Goal: Task Accomplishment & Management: Manage account settings

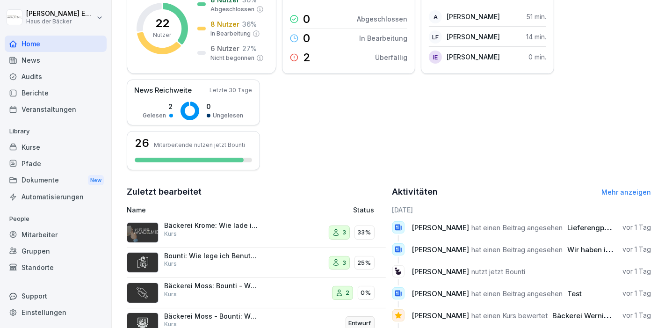
scroll to position [250, 0]
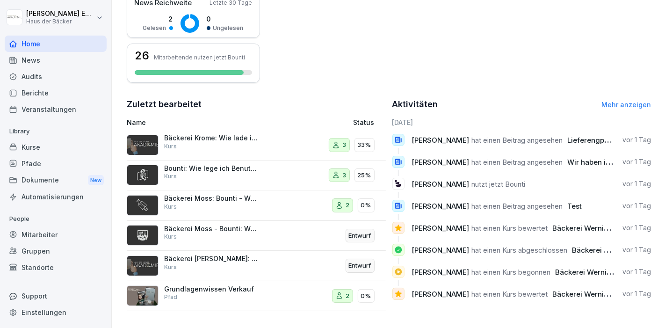
click at [38, 63] on div "News" at bounding box center [56, 60] width 102 height 16
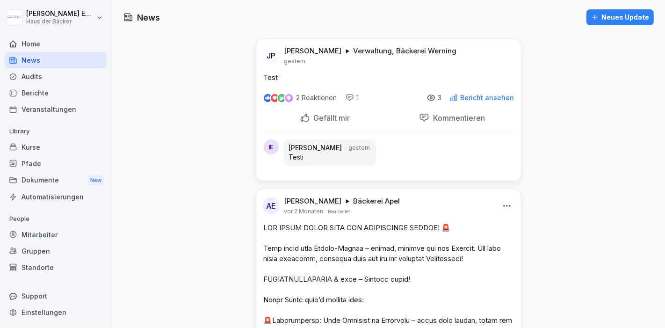
click at [38, 77] on div "Audits" at bounding box center [56, 76] width 102 height 16
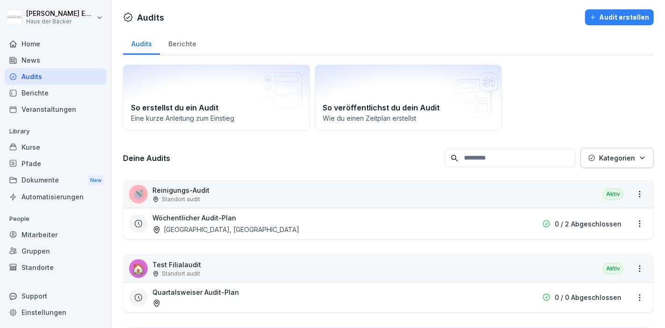
click at [36, 50] on div "Home" at bounding box center [56, 44] width 102 height 16
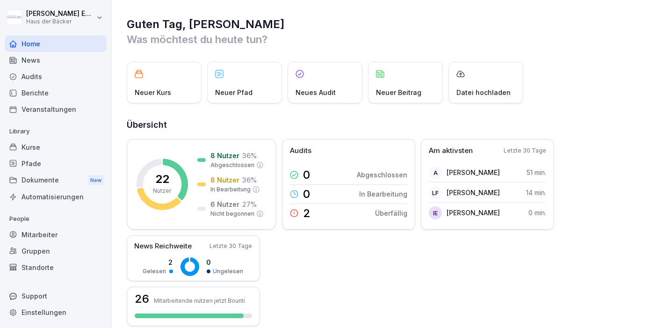
click at [37, 61] on div "News" at bounding box center [56, 60] width 102 height 16
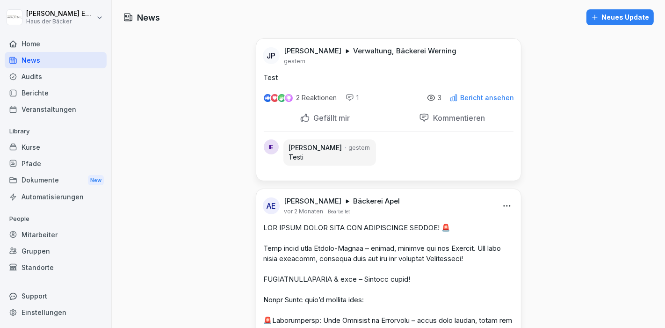
click at [38, 148] on div "Kurse" at bounding box center [56, 147] width 102 height 16
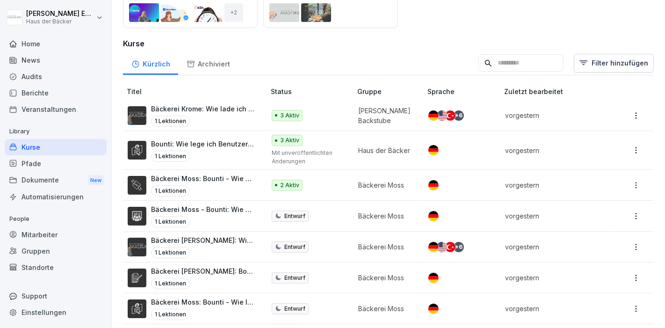
scroll to position [156, 0]
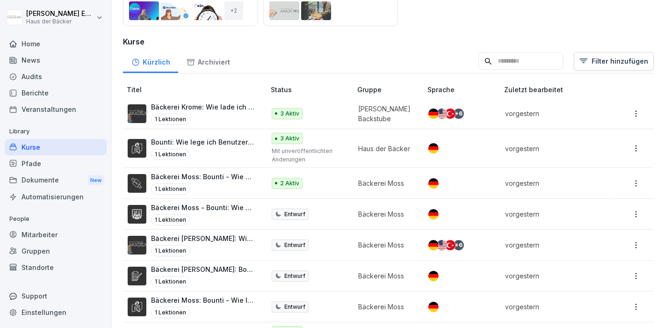
click at [16, 160] on icon at bounding box center [12, 163] width 7 height 7
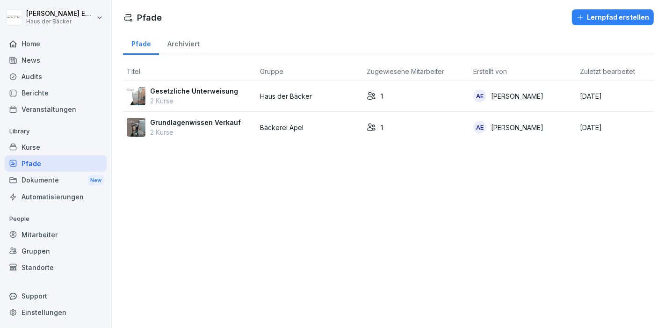
click at [36, 78] on div "Audits" at bounding box center [56, 76] width 102 height 16
click at [39, 91] on div "Berichte" at bounding box center [56, 93] width 102 height 16
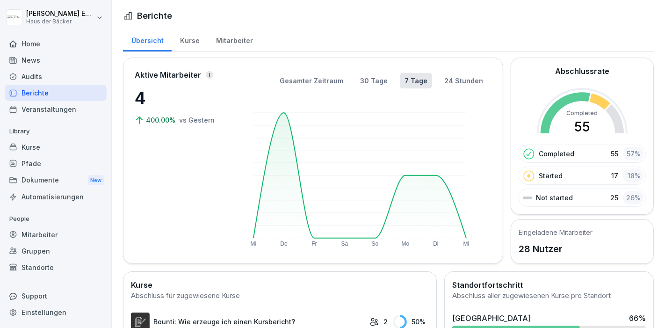
click at [191, 41] on div "Kurse" at bounding box center [190, 40] width 36 height 24
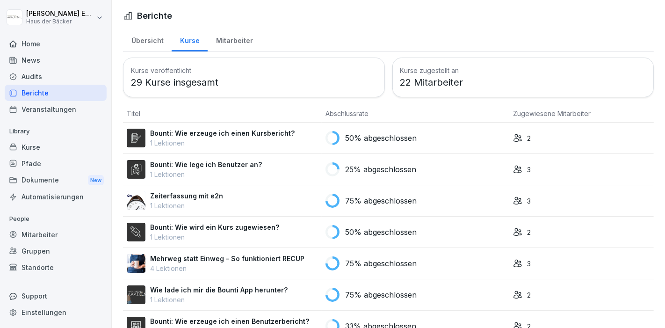
click at [152, 39] on div "Übersicht" at bounding box center [147, 40] width 49 height 24
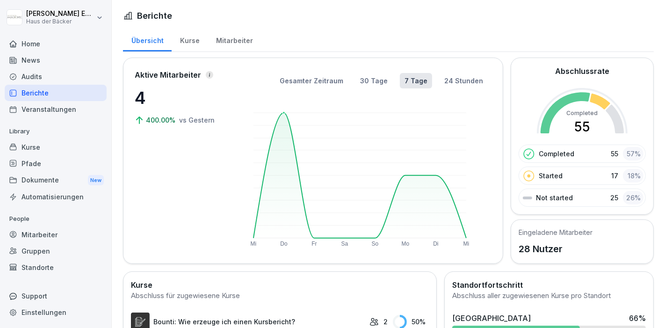
click at [264, 136] on rect at bounding box center [360, 175] width 213 height 125
click at [368, 79] on button "30 Tage" at bounding box center [374, 80] width 37 height 15
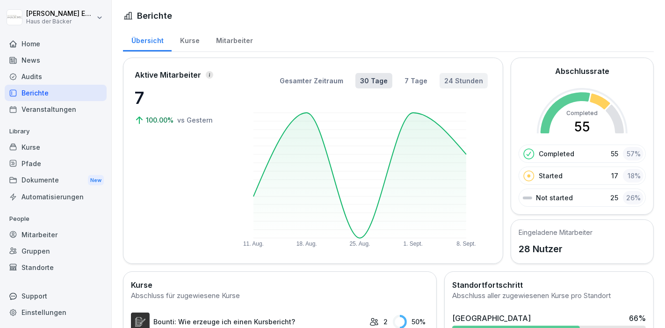
click at [456, 77] on button "24 Stunden" at bounding box center [464, 80] width 48 height 15
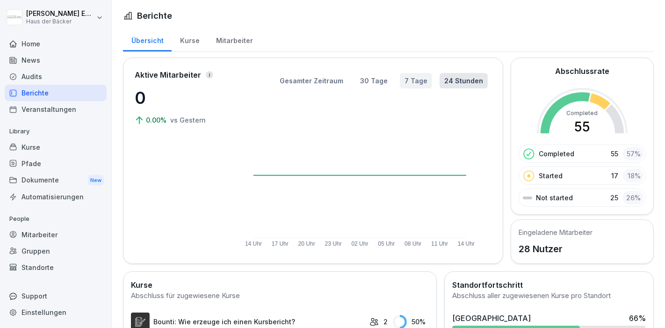
click at [418, 80] on button "7 Tage" at bounding box center [416, 80] width 32 height 15
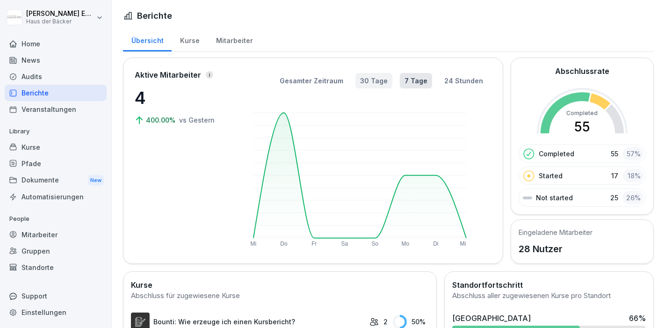
click at [365, 80] on button "30 Tage" at bounding box center [374, 80] width 37 height 15
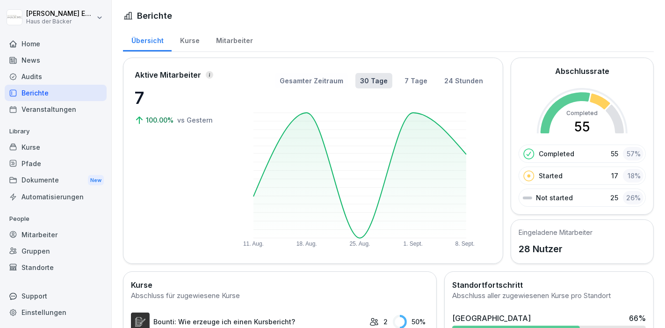
click at [332, 80] on button "Gesamter Zeitraum" at bounding box center [311, 80] width 73 height 15
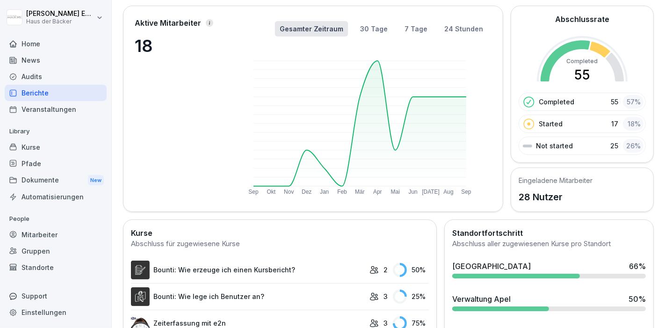
click at [539, 125] on p "Started" at bounding box center [551, 124] width 24 height 10
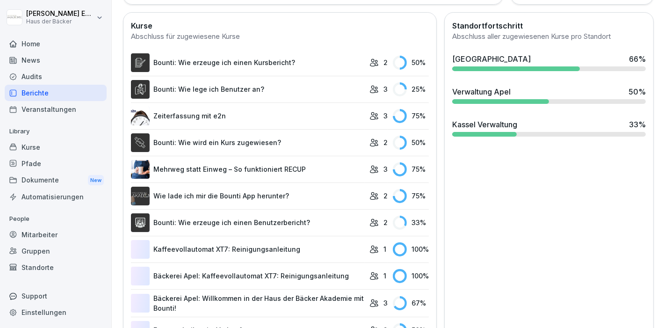
scroll to position [260, 0]
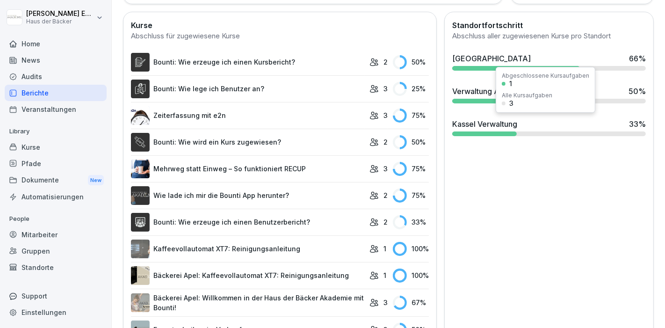
click at [534, 126] on div "Kassel Verwaltung 33 %" at bounding box center [549, 123] width 194 height 11
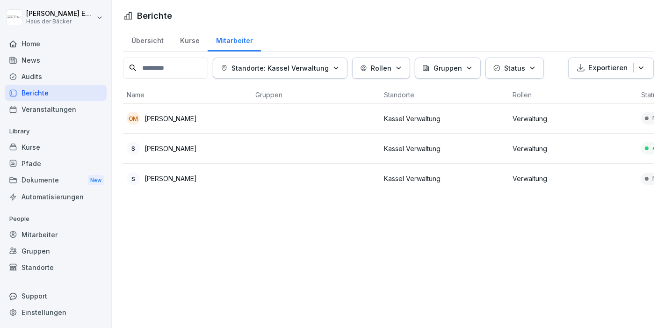
click at [493, 120] on p "Kassel Verwaltung" at bounding box center [444, 119] width 121 height 10
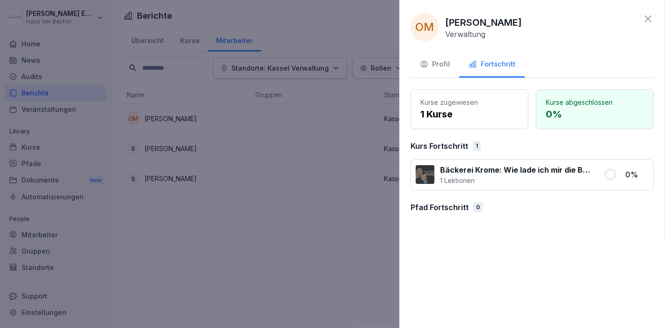
drag, startPoint x: 185, startPoint y: 125, endPoint x: 179, endPoint y: 124, distance: 6.2
click at [184, 124] on div at bounding box center [332, 164] width 665 height 328
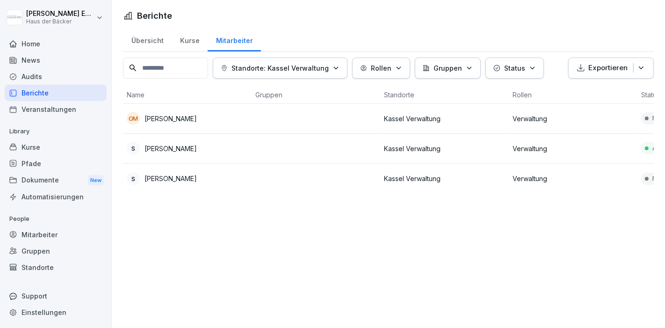
click at [47, 237] on div "Mitarbeiter" at bounding box center [56, 234] width 102 height 16
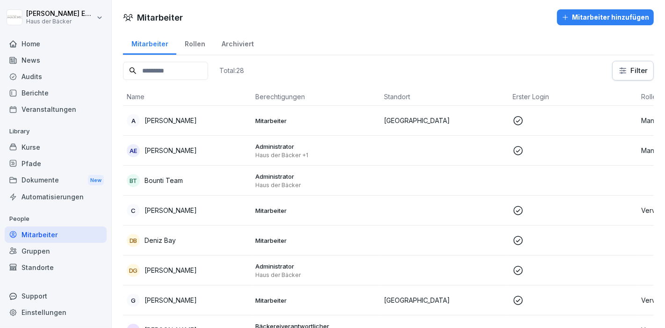
click at [47, 243] on div "Gruppen" at bounding box center [56, 251] width 102 height 16
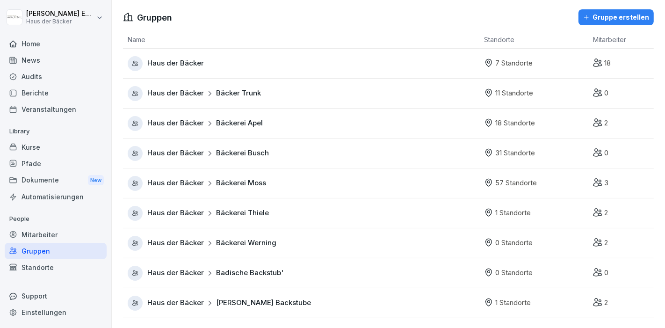
click at [47, 234] on div "Mitarbeiter" at bounding box center [56, 234] width 102 height 16
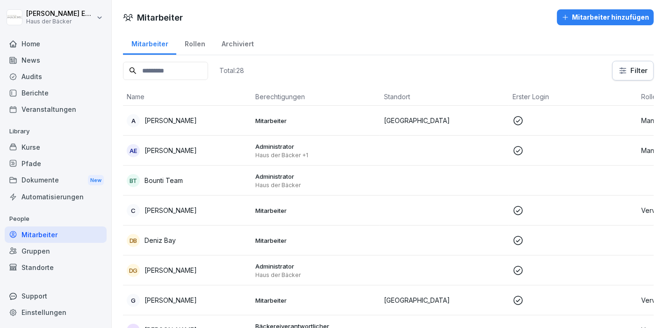
click at [198, 78] on input at bounding box center [165, 71] width 85 height 18
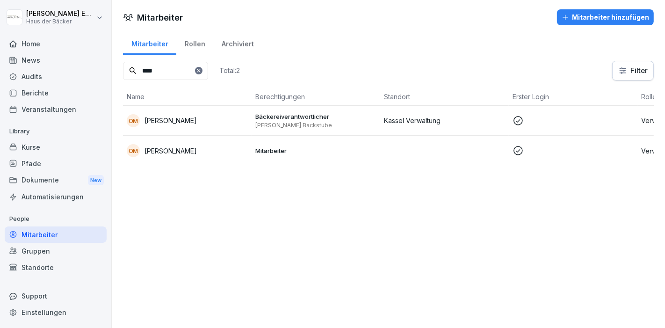
type input "****"
click at [226, 123] on div "OM [PERSON_NAME]" at bounding box center [187, 120] width 121 height 13
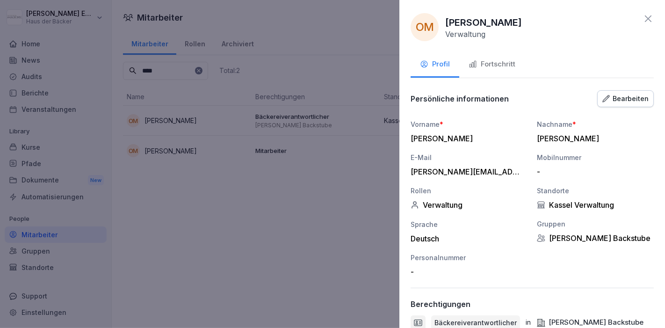
click at [617, 90] on button "Bearbeiten" at bounding box center [625, 98] width 57 height 17
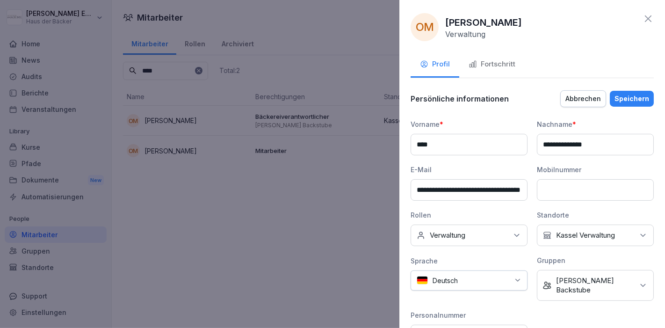
click at [594, 231] on p "Kassel Verwaltung" at bounding box center [585, 235] width 59 height 9
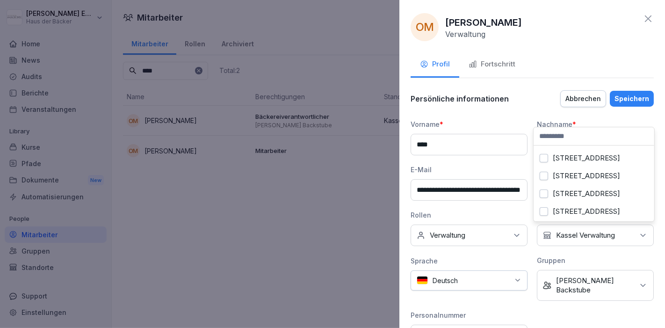
scroll to position [1351, 0]
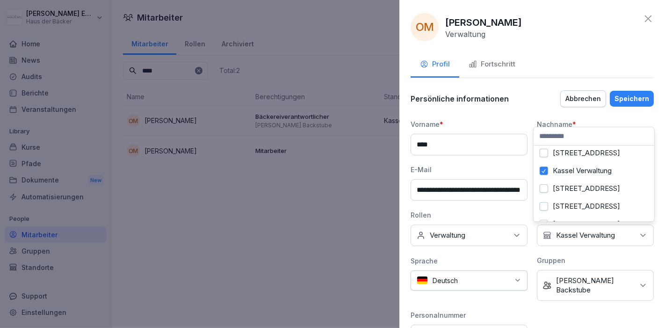
click at [575, 180] on div "Kassel Verwaltung" at bounding box center [594, 171] width 116 height 18
click at [620, 99] on div "Speichern" at bounding box center [632, 99] width 35 height 10
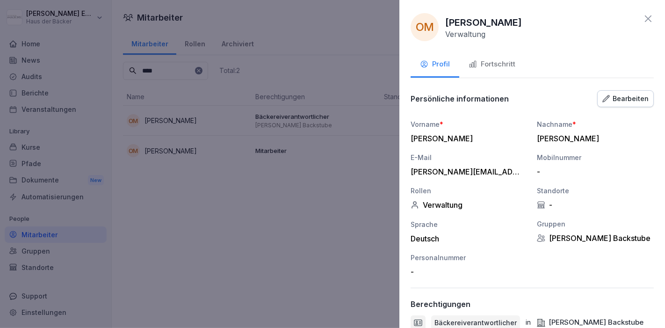
click at [645, 17] on icon at bounding box center [648, 18] width 7 height 7
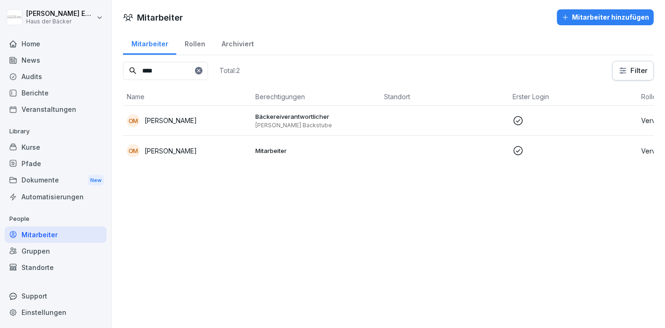
click at [265, 254] on div "Mitarbeiter Mitarbeiter hinzufügen Mitarbeiter Rollen Archiviert **** Total: 2 …" at bounding box center [388, 164] width 553 height 328
click at [39, 149] on div "Kurse" at bounding box center [56, 147] width 102 height 16
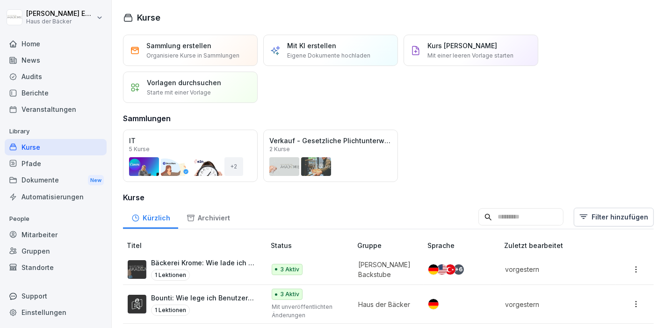
click at [52, 43] on div "Home" at bounding box center [56, 44] width 102 height 16
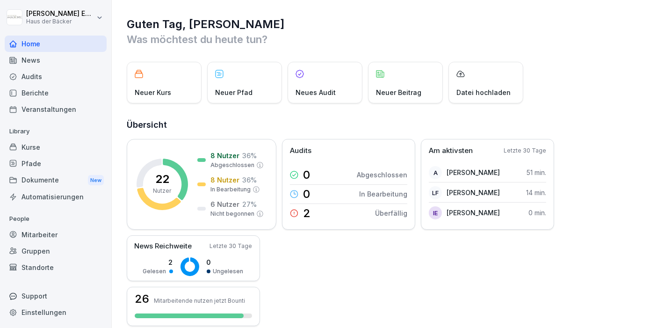
click at [61, 59] on div "News" at bounding box center [56, 60] width 102 height 16
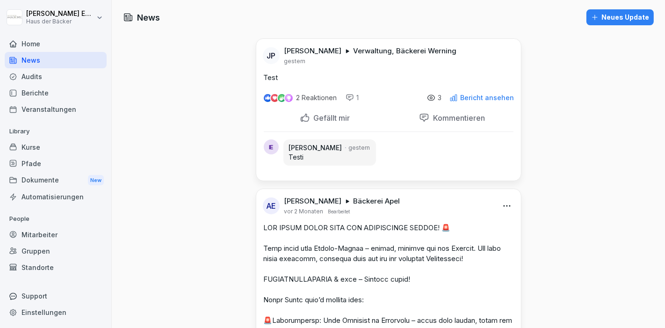
click at [504, 98] on p "Bericht ansehen" at bounding box center [488, 97] width 54 height 7
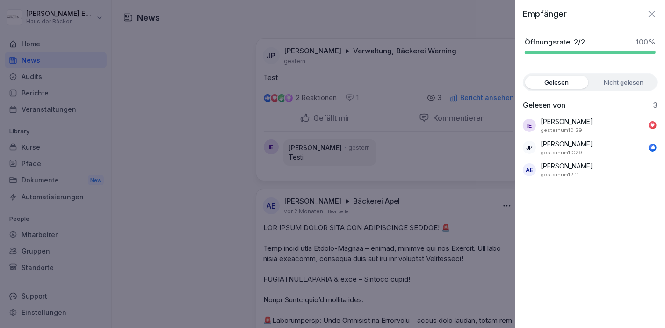
click at [403, 102] on div at bounding box center [332, 164] width 665 height 328
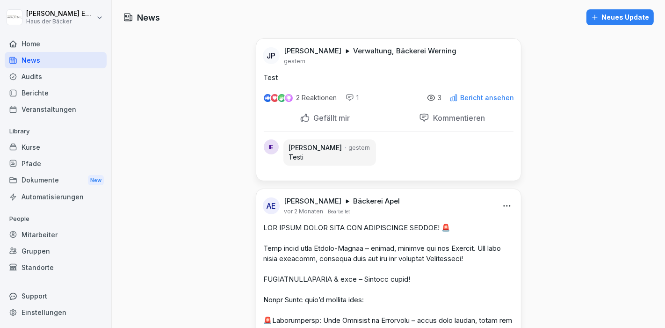
click at [41, 107] on div "Veranstaltungen" at bounding box center [56, 109] width 102 height 16
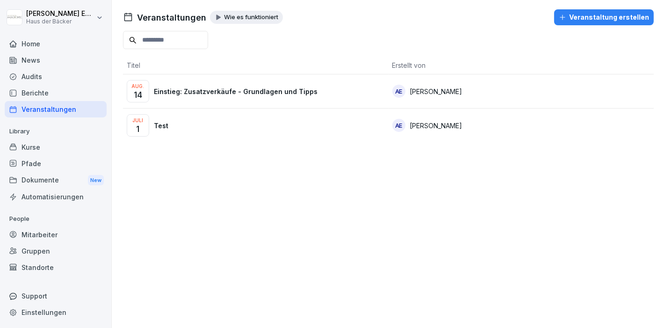
drag, startPoint x: 29, startPoint y: 147, endPoint x: 23, endPoint y: 146, distance: 5.2
click at [30, 147] on div "Kurse" at bounding box center [56, 147] width 102 height 16
click at [23, 146] on div "Kurse" at bounding box center [56, 147] width 102 height 16
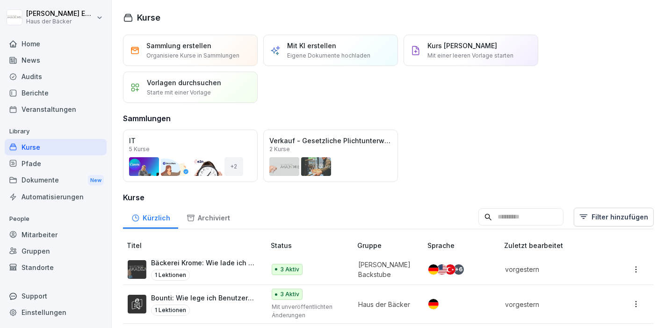
click at [27, 231] on div "Mitarbeiter" at bounding box center [56, 234] width 102 height 16
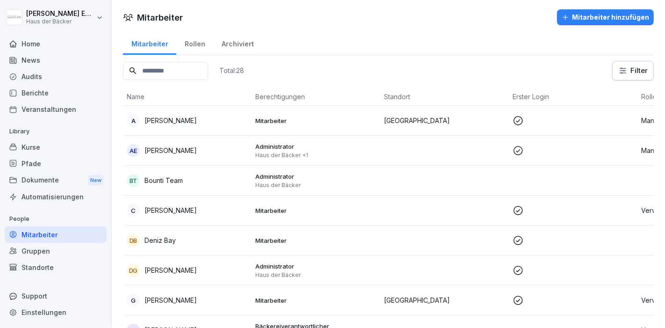
click at [30, 143] on div "Kurse" at bounding box center [56, 147] width 102 height 16
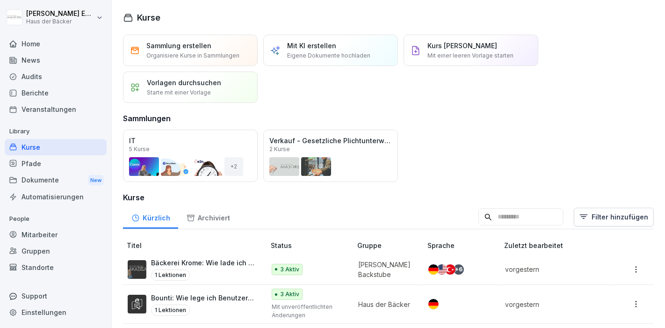
click at [31, 45] on div "Home" at bounding box center [56, 44] width 102 height 16
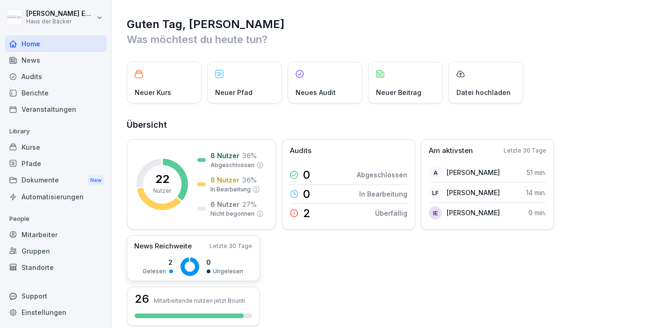
scroll to position [250, 0]
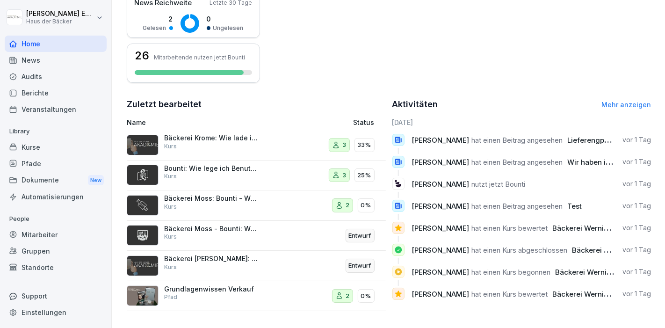
click at [626, 101] on link "Mehr anzeigen" at bounding box center [627, 105] width 50 height 8
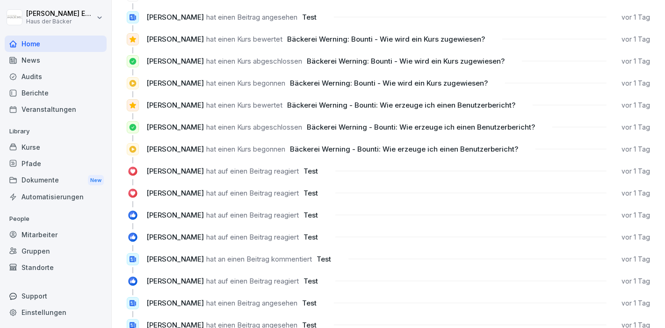
scroll to position [52, 0]
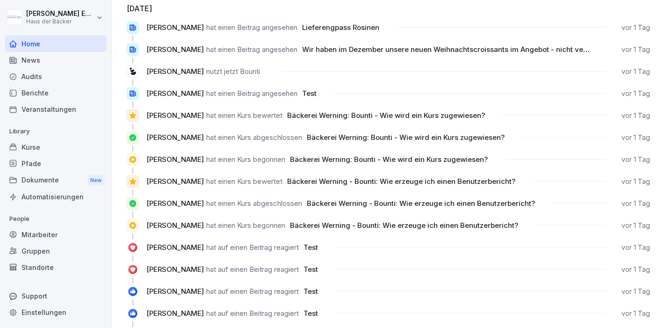
click at [74, 237] on div "Mitarbeiter" at bounding box center [56, 234] width 102 height 16
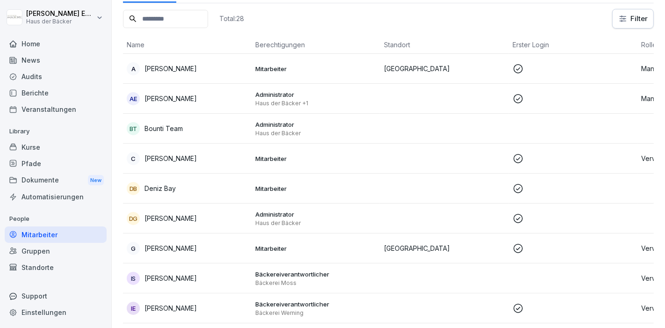
scroll to position [9, 0]
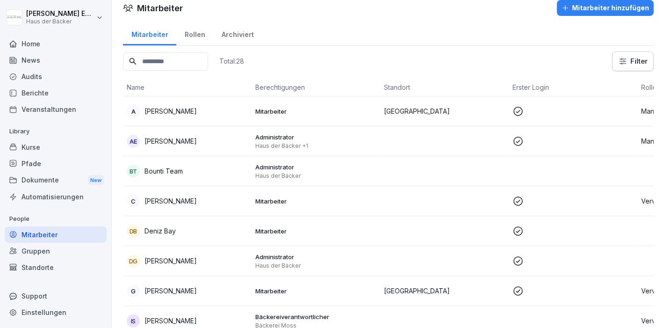
click at [59, 57] on div "News" at bounding box center [56, 60] width 102 height 16
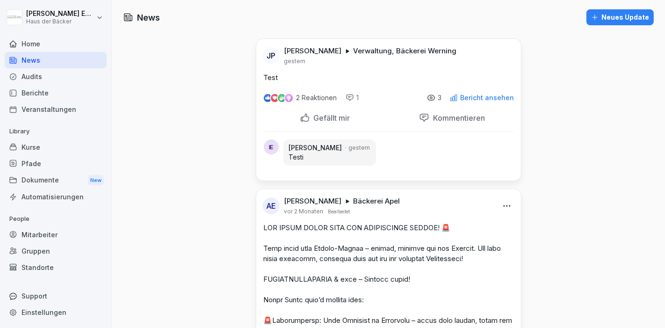
click at [272, 97] on img at bounding box center [274, 98] width 7 height 7
click at [299, 97] on p "2 Reaktionen" at bounding box center [317, 97] width 41 height 7
drag, startPoint x: 341, startPoint y: 121, endPoint x: 303, endPoint y: 121, distance: 38.4
click at [303, 121] on div at bounding box center [305, 118] width 10 height 10
click at [303, 121] on div "Gefällt mir" at bounding box center [325, 118] width 51 height 10
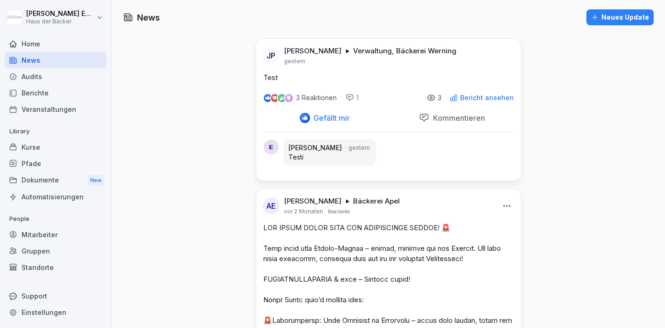
click at [303, 121] on div at bounding box center [305, 118] width 10 height 10
click at [84, 77] on div "Audits" at bounding box center [56, 76] width 102 height 16
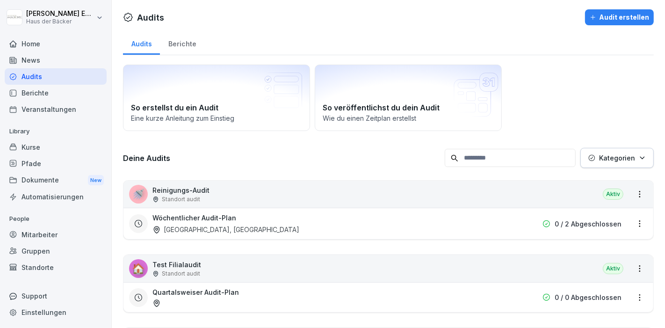
click at [84, 51] on div "Home" at bounding box center [56, 44] width 102 height 16
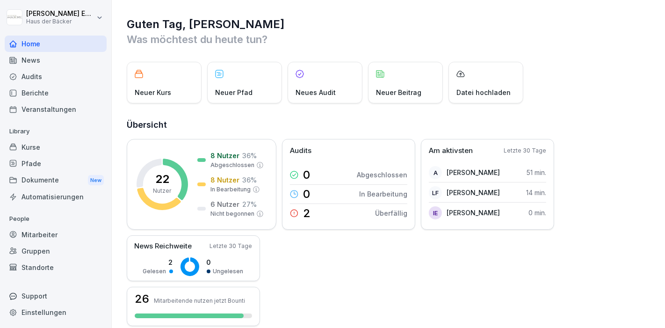
scroll to position [250, 0]
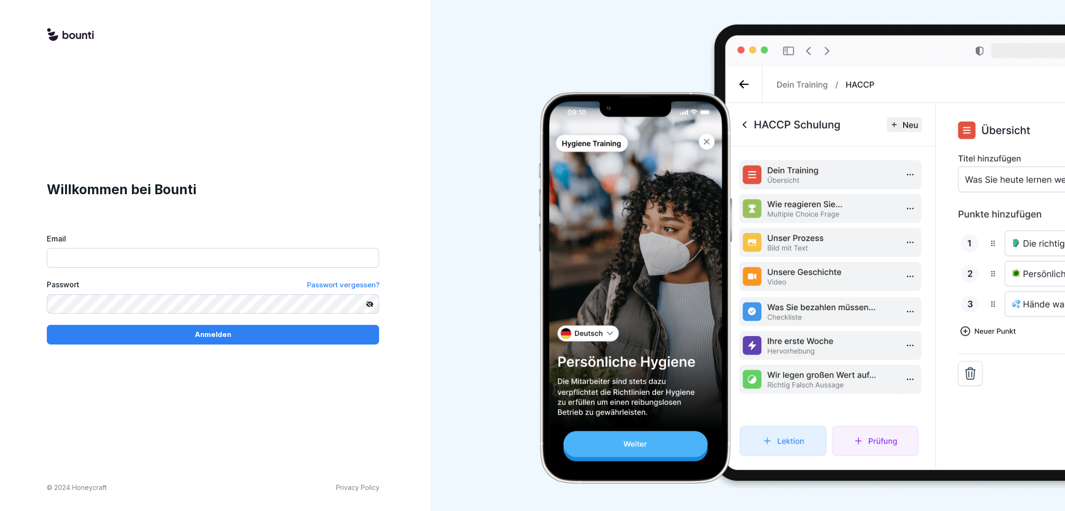
click at [229, 256] on input "Email" at bounding box center [213, 258] width 332 height 20
